Goal: Information Seeking & Learning: Learn about a topic

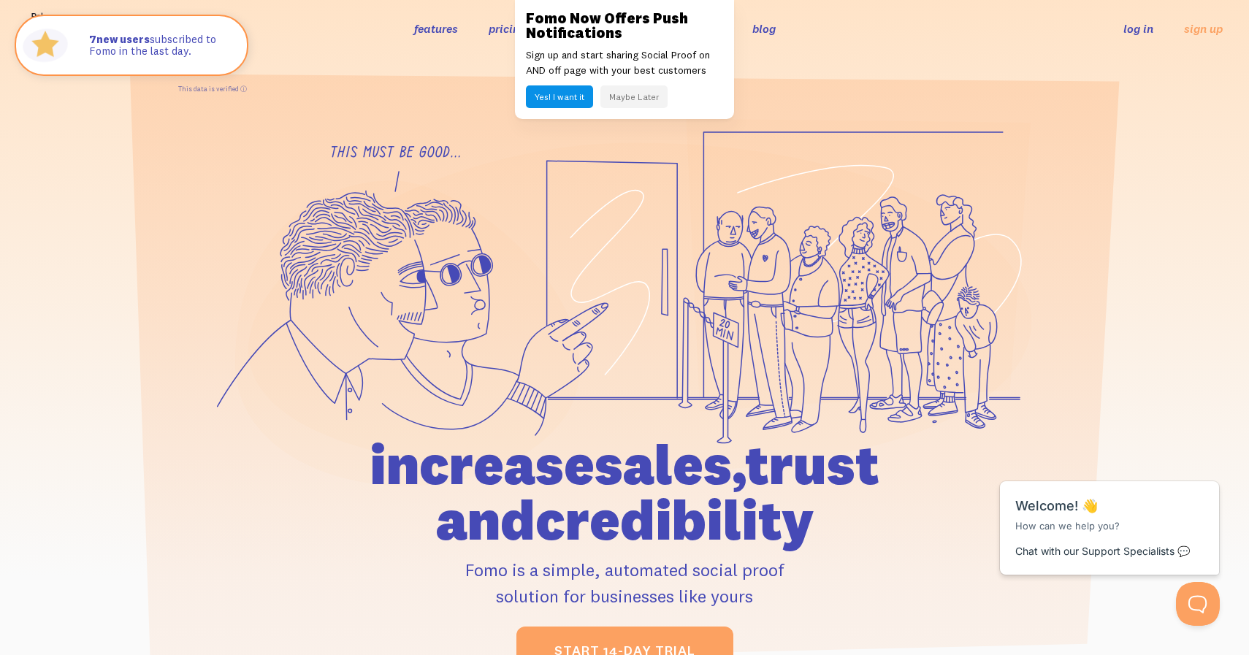
click at [570, 100] on button "Yes! I want it" at bounding box center [559, 96] width 67 height 23
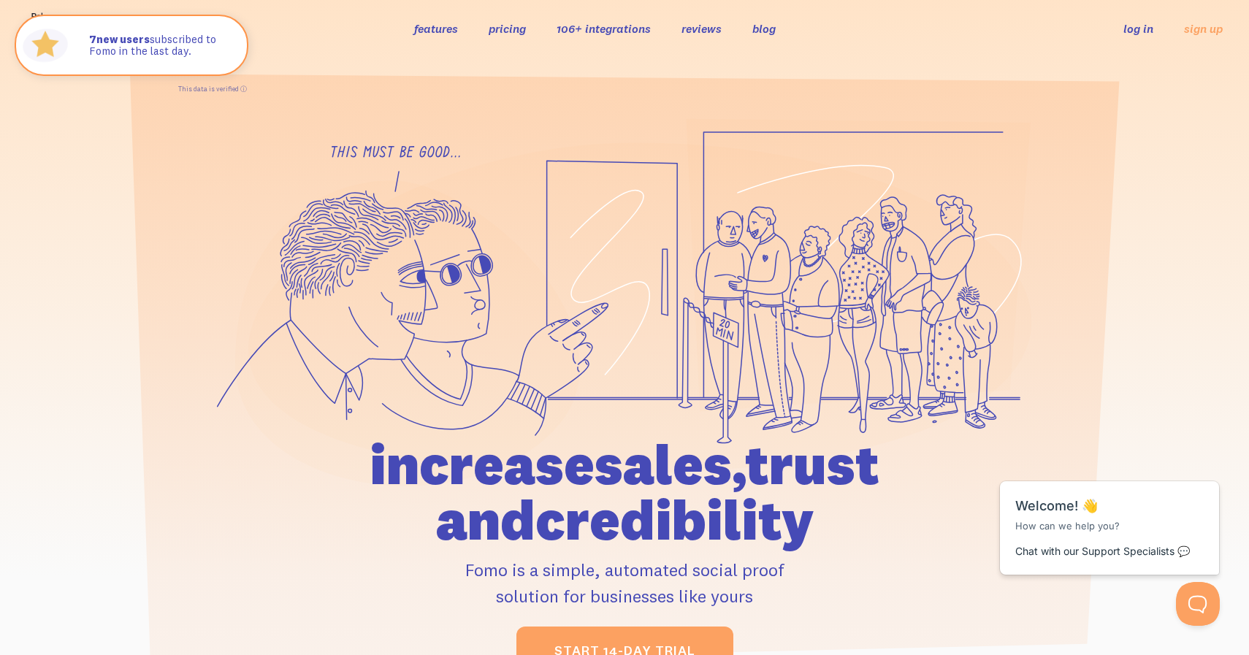
click at [508, 28] on link "pricing" at bounding box center [507, 28] width 37 height 15
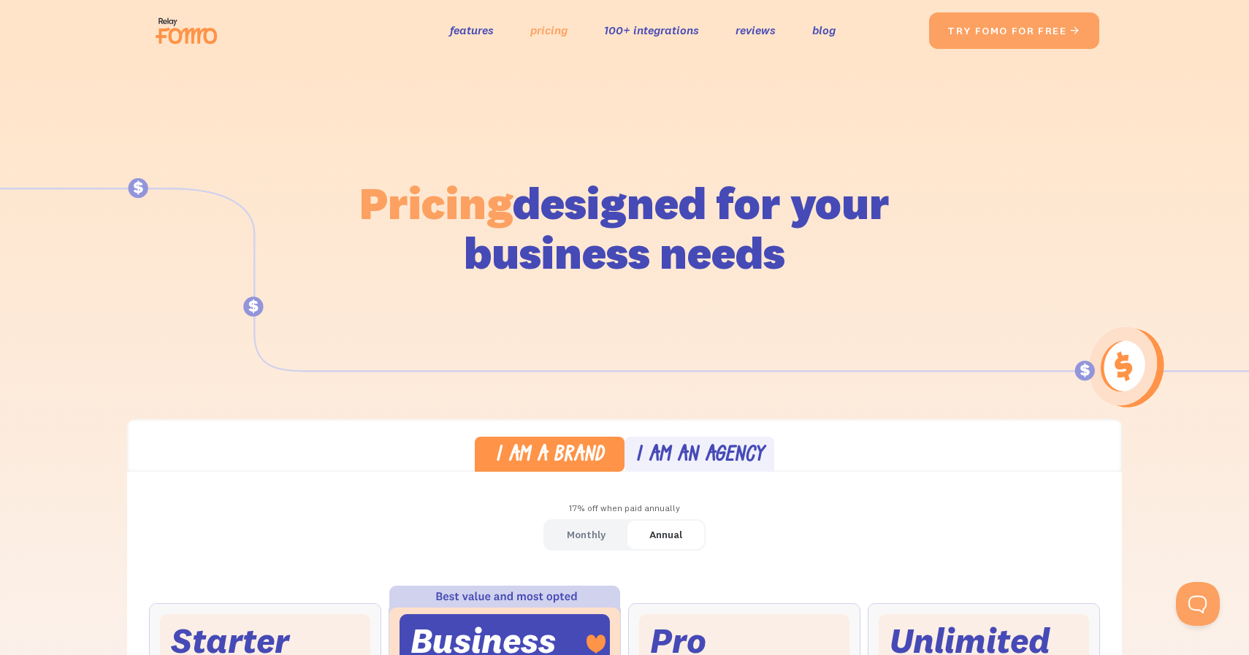
click at [554, 36] on link "pricing" at bounding box center [548, 30] width 37 height 21
click at [468, 33] on link "features" at bounding box center [472, 30] width 44 height 21
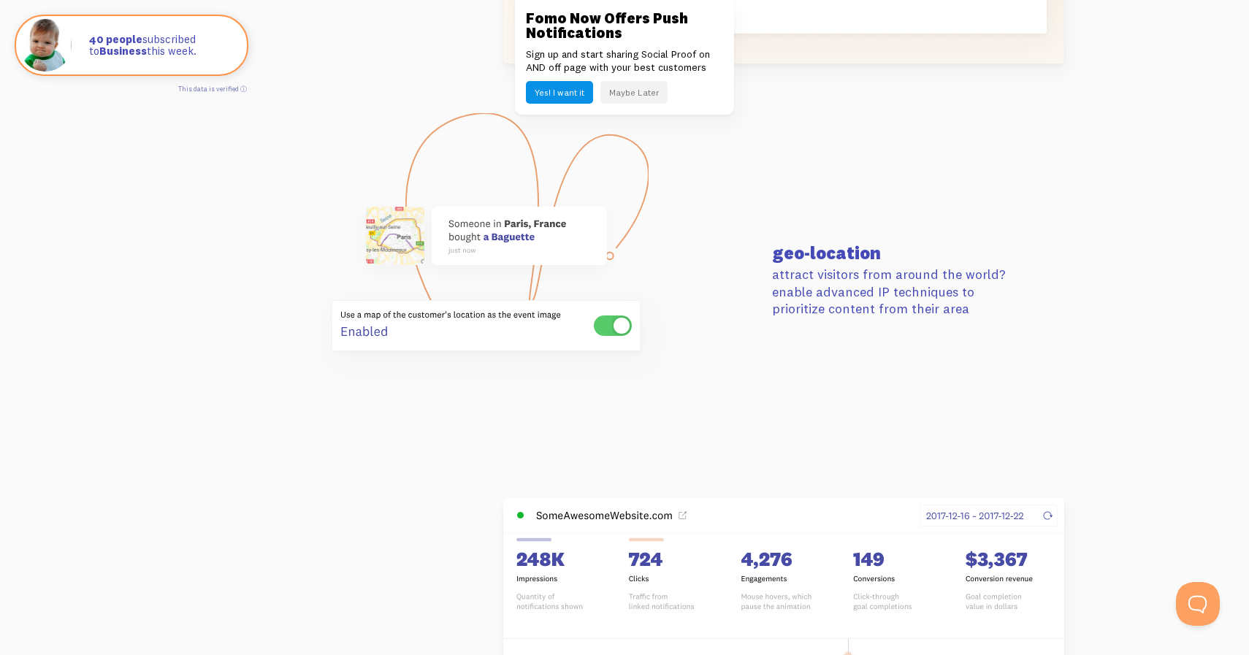
scroll to position [3483, 0]
